Goal: Information Seeking & Learning: Learn about a topic

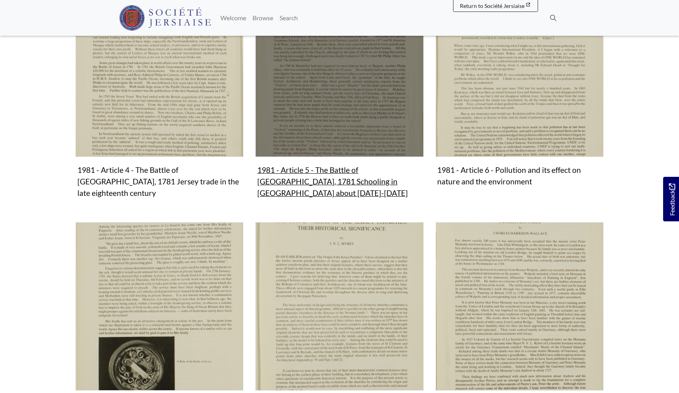
scroll to position [473, 0]
click at [322, 163] on figure "1981 - Article 5 - The Battle of [GEOGRAPHIC_DATA], 1781 Schooling in [GEOGRAPH…" at bounding box center [339, 94] width 168 height 212
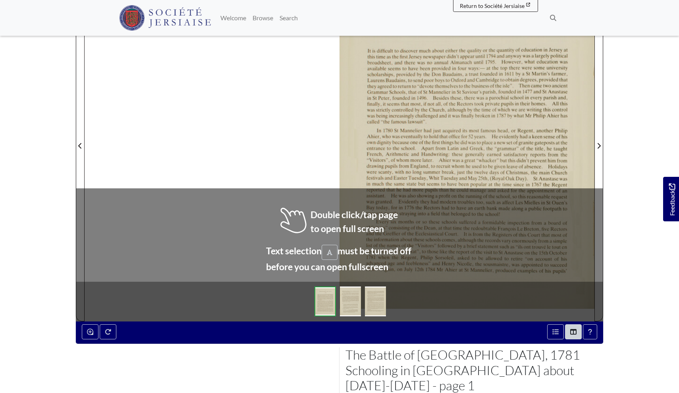
scroll to position [215, 0]
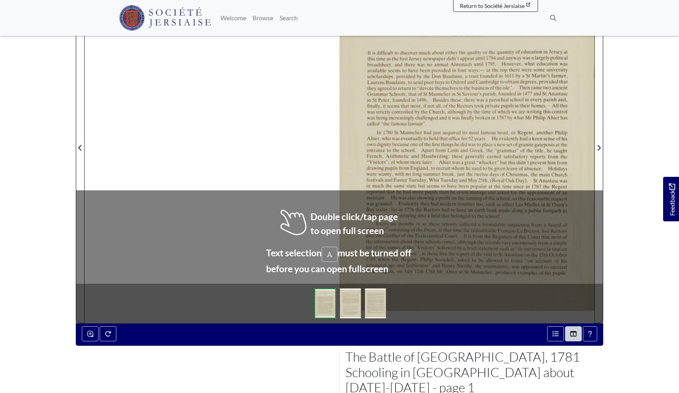
click at [273, 164] on div at bounding box center [340, 143] width 510 height 361
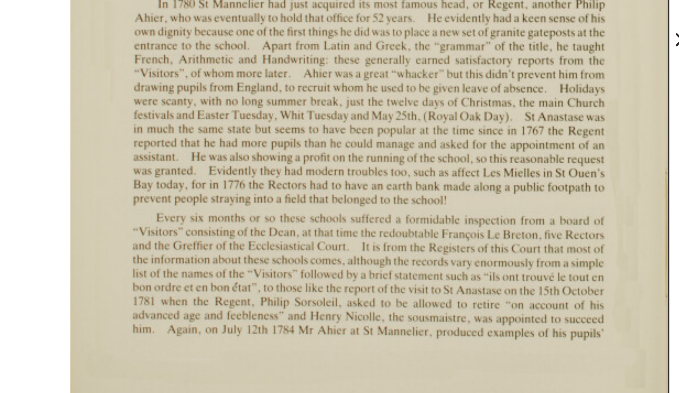
scroll to position [120, 0]
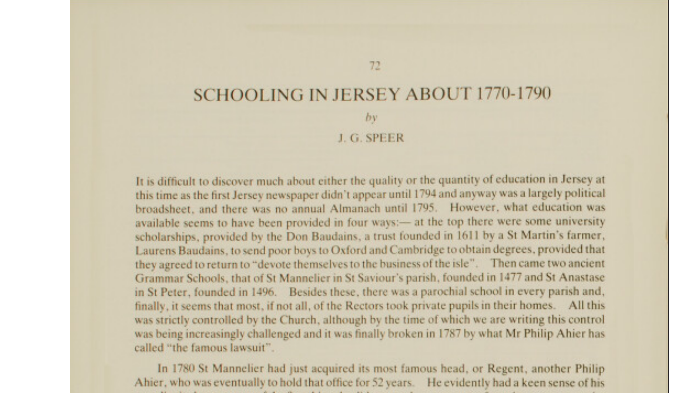
click at [340, 57] on div at bounding box center [467, 237] width 255 height 361
drag, startPoint x: 84, startPoint y: 39, endPoint x: 156, endPoint y: 47, distance: 72.3
click at [340, 57] on div at bounding box center [467, 237] width 255 height 361
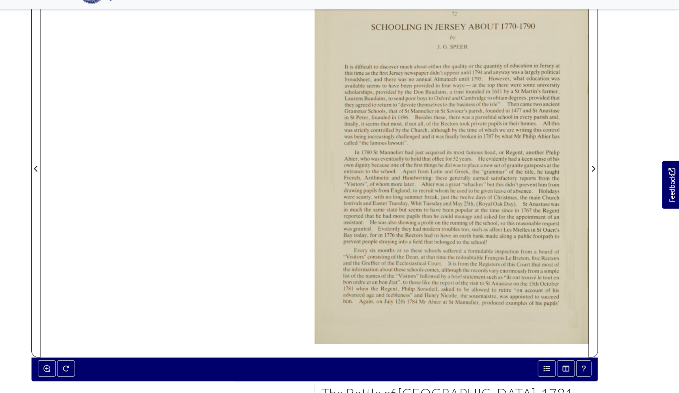
scroll to position [178, 0]
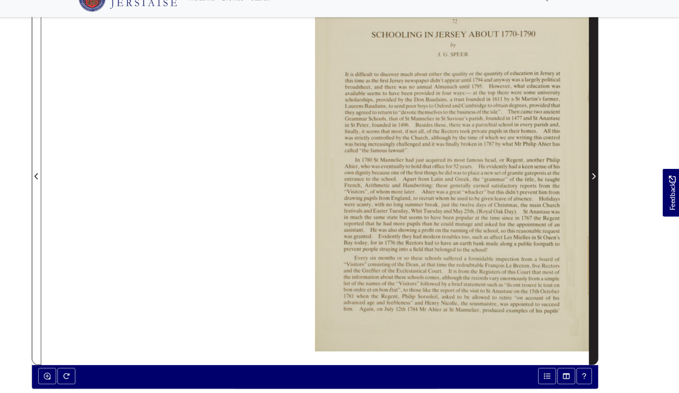
click at [598, 181] on icon "Next Page" at bounding box center [599, 184] width 3 height 6
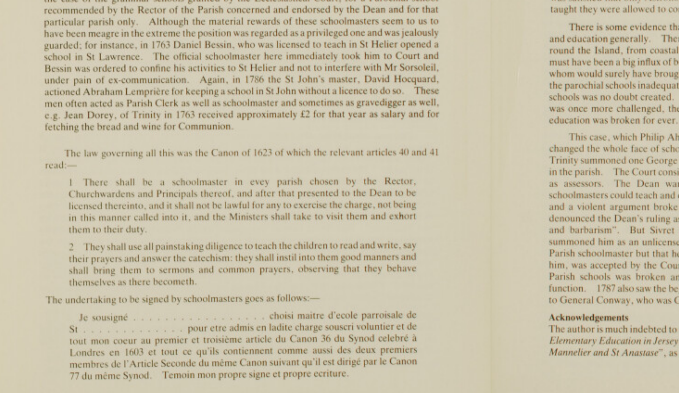
scroll to position [109, 0]
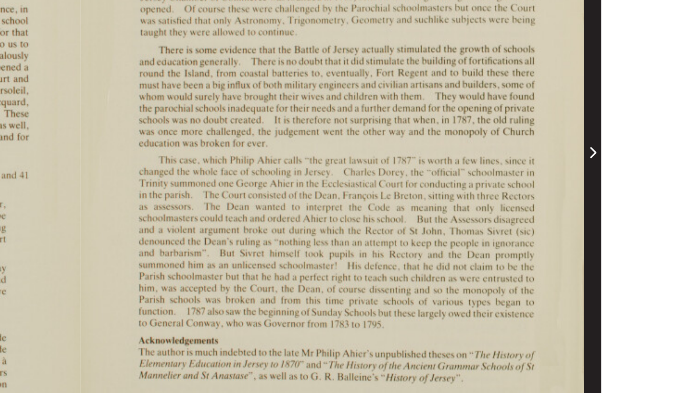
click at [597, 250] on icon "Next Page" at bounding box center [599, 253] width 4 height 6
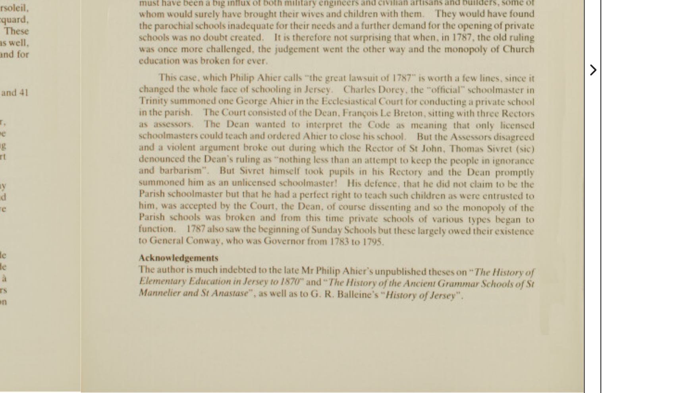
scroll to position [147, 0]
